Goal: Communication & Community: Share content

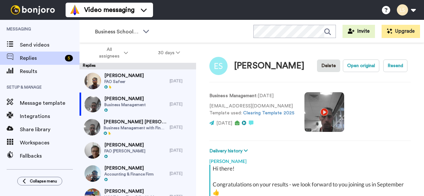
scroll to position [284, 0]
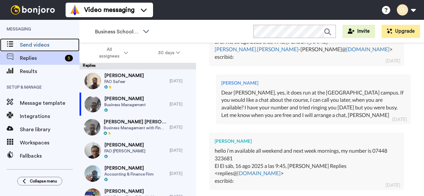
click at [42, 42] on span "Send videos" at bounding box center [50, 45] width 60 height 8
type textarea "x"
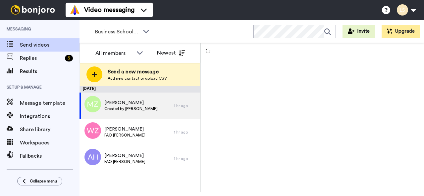
click at [133, 73] on span "Send a new message" at bounding box center [137, 72] width 59 height 8
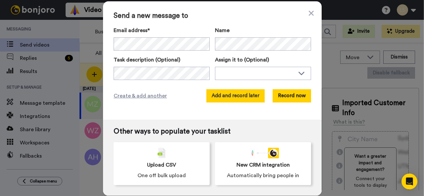
click at [236, 96] on button "Add and record later" at bounding box center [235, 95] width 58 height 13
